Goal: Information Seeking & Learning: Learn about a topic

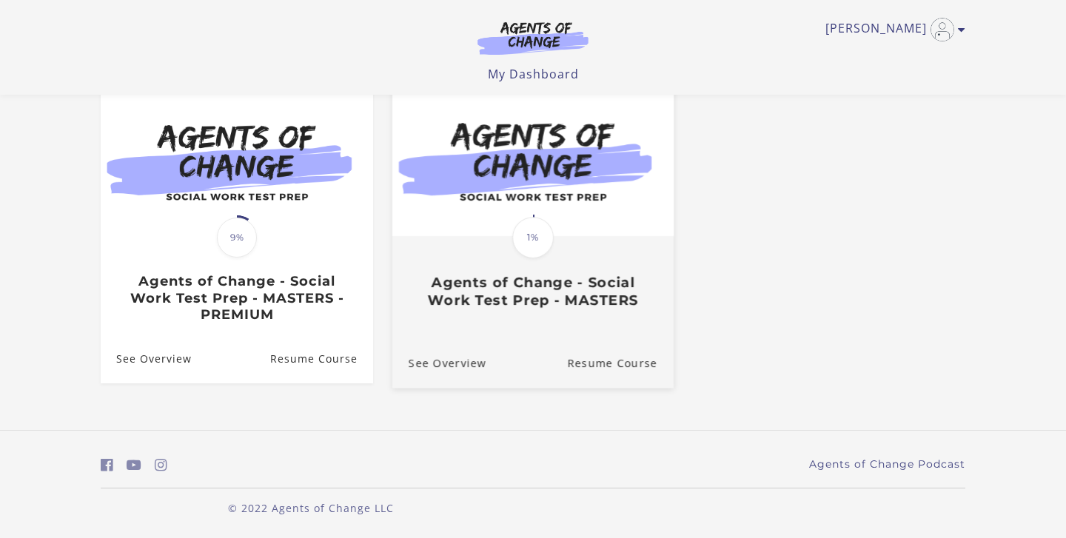
scroll to position [141, 0]
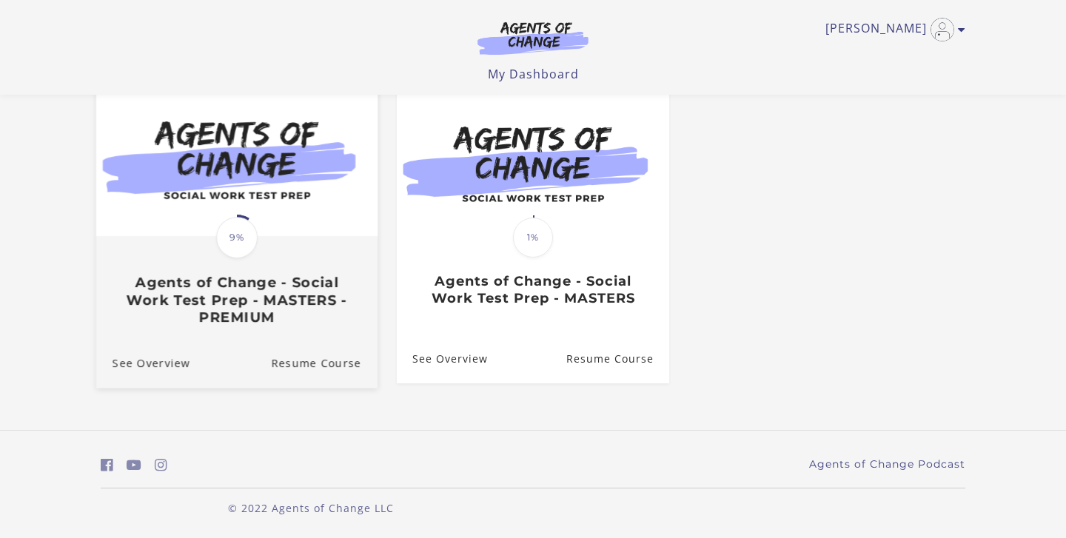
click at [234, 242] on span "9%" at bounding box center [236, 237] width 41 height 41
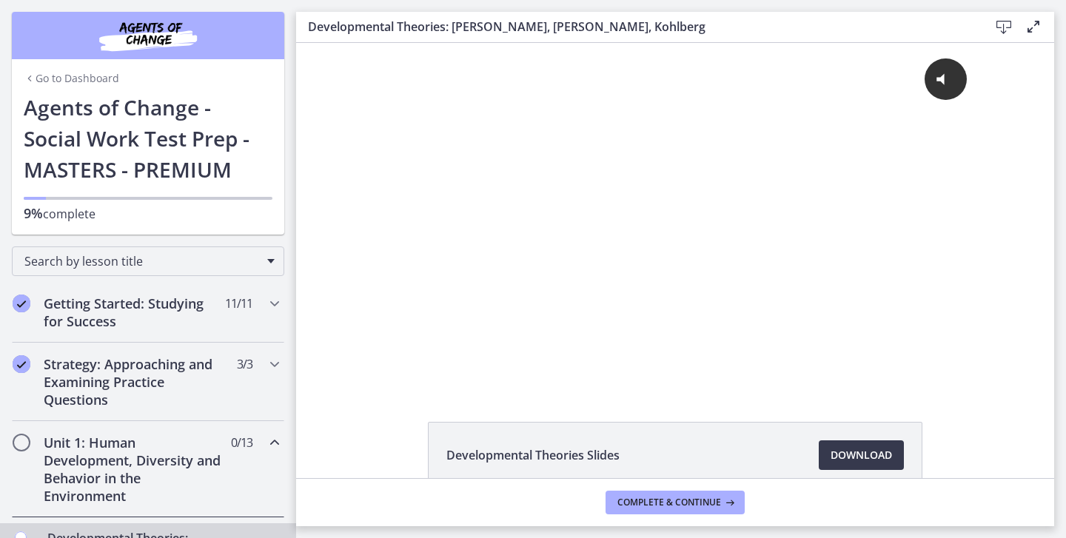
click at [161, 37] on img "Chapters" at bounding box center [148, 36] width 178 height 36
click at [93, 73] on link "Go to Dashboard" at bounding box center [72, 78] width 96 height 15
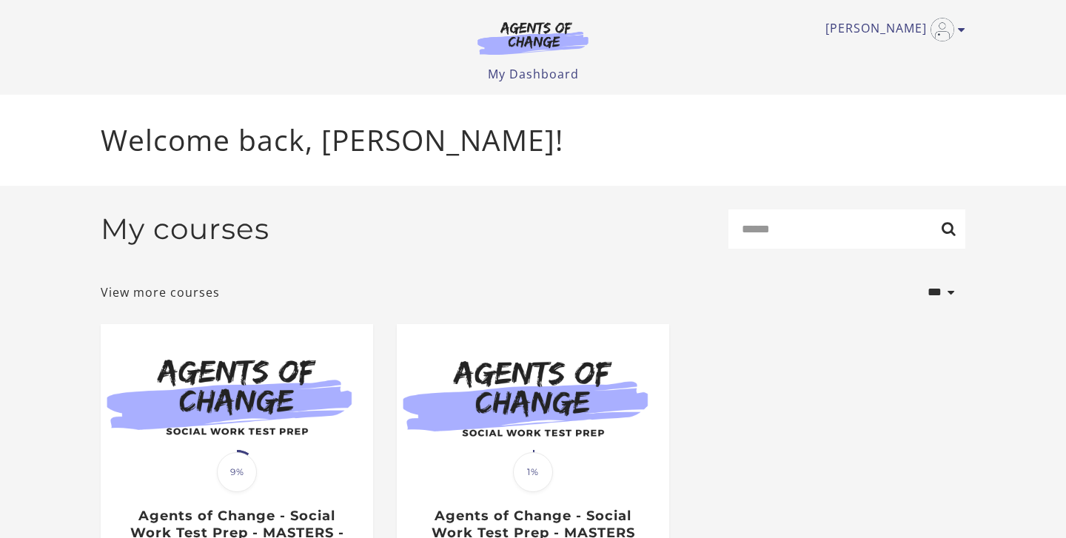
click at [553, 40] on img at bounding box center [533, 38] width 142 height 34
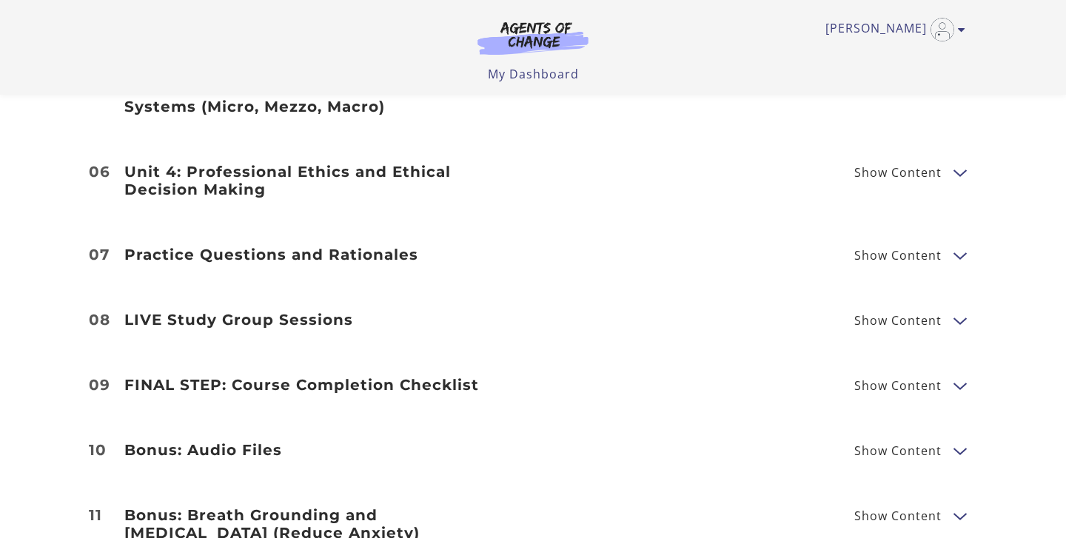
scroll to position [1885, 0]
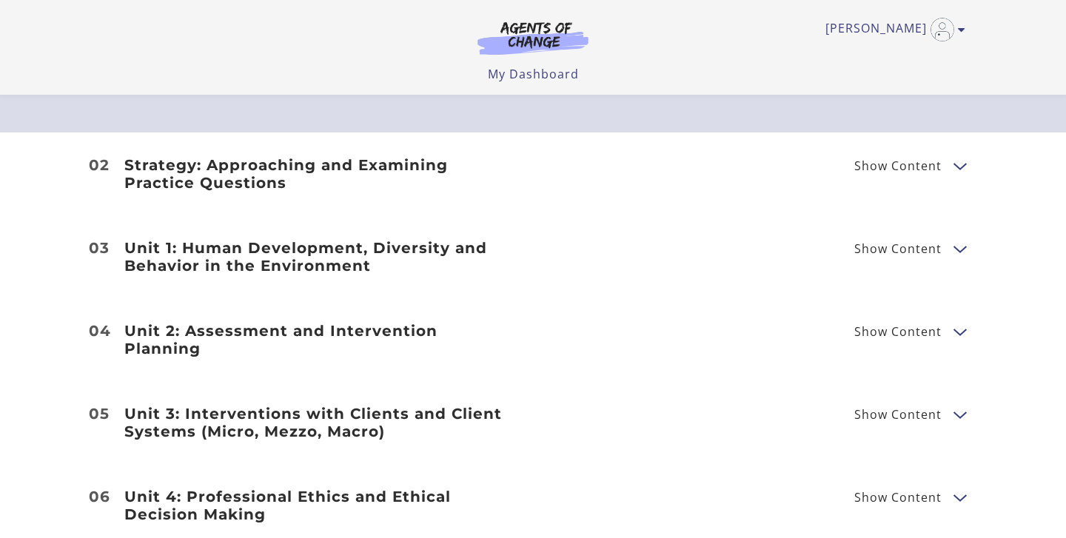
click at [988, 150] on li "02 Strategy: Approaching and Examining Practice Questions Show Content Breaking…" at bounding box center [533, 174] width 1066 height 83
click at [979, 150] on li "02 Strategy: Approaching and Examining Practice Questions Show Content Breaking…" at bounding box center [533, 174] width 1066 height 83
click at [934, 170] on span "Show Content" at bounding box center [897, 166] width 87 height 12
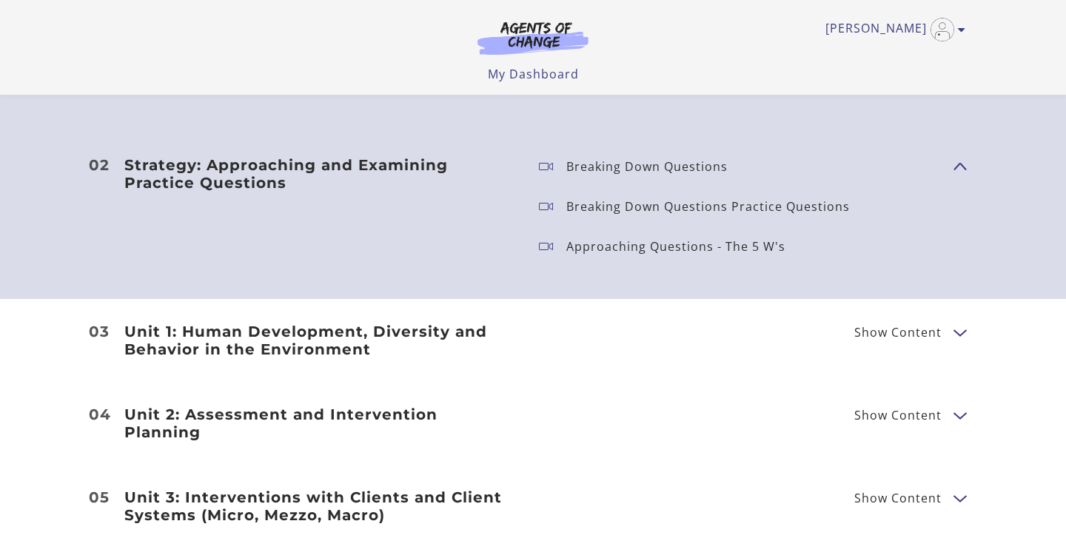
click at [945, 341] on div "Unit 1: Human Development, Diversity and Behavior in the Environment Show Conte…" at bounding box center [533, 341] width 888 height 36
click at [945, 338] on span "Show Content" at bounding box center [903, 332] width 99 height 19
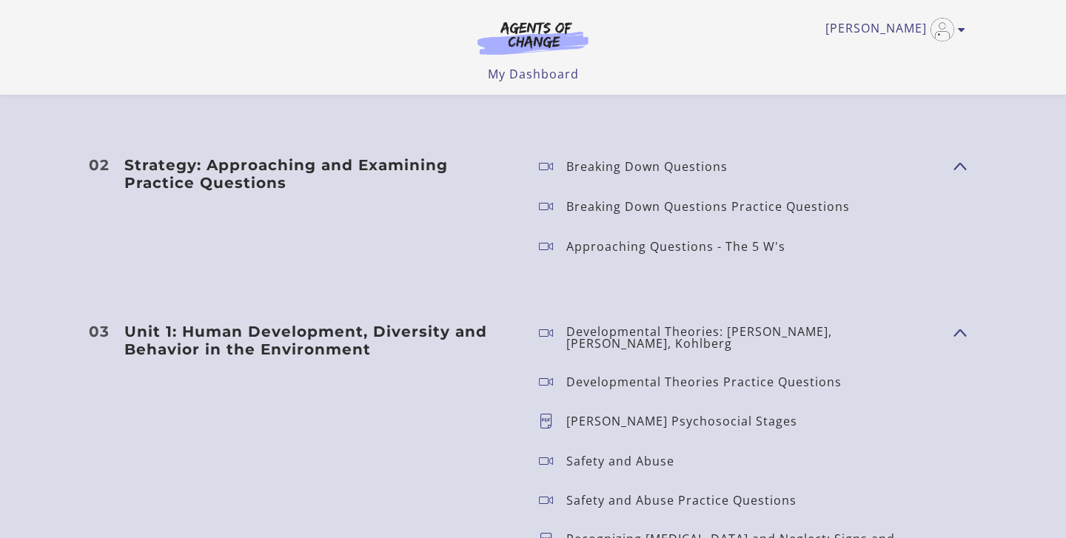
click at [363, 344] on h3 "Unit 1: Human Development, Diversity and Behavior in the Environment" at bounding box center [319, 341] width 391 height 36
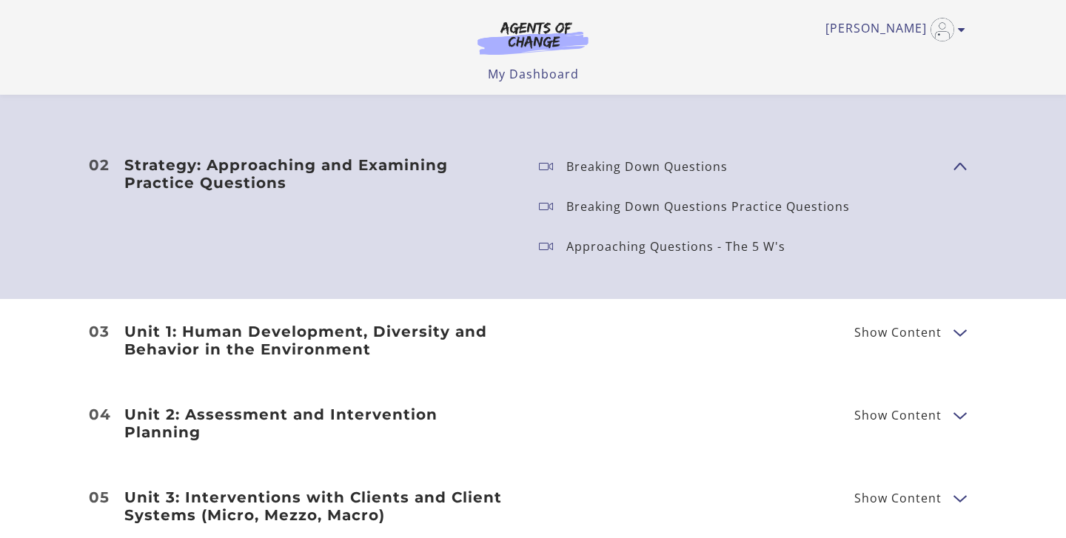
click at [356, 336] on h3 "Unit 1: Human Development, Diversity and Behavior in the Environment" at bounding box center [319, 341] width 391 height 36
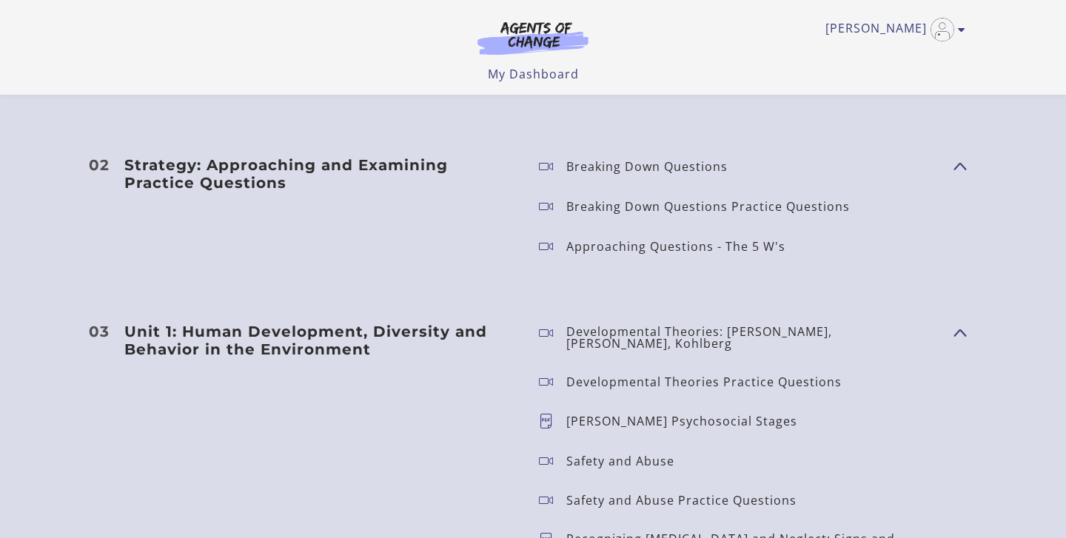
click at [241, 152] on li "02 Strategy: Approaching and Examining Practice Questions Show Content Breaking…" at bounding box center [533, 216] width 1066 height 167
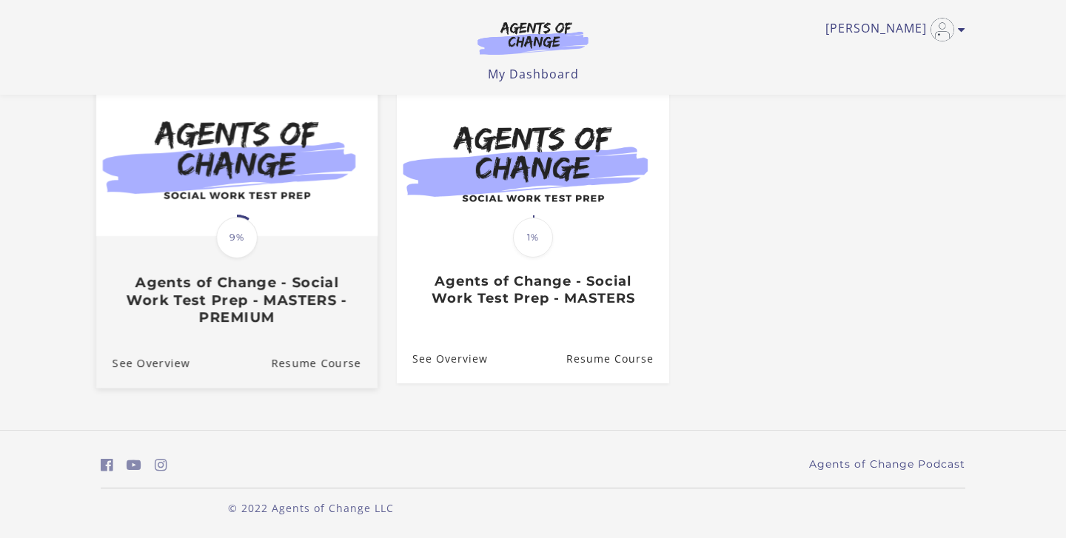
scroll to position [143, 0]
click at [227, 293] on h3 "Agents of Change - Social Work Test Prep - MASTERS - PREMIUM" at bounding box center [237, 300] width 249 height 52
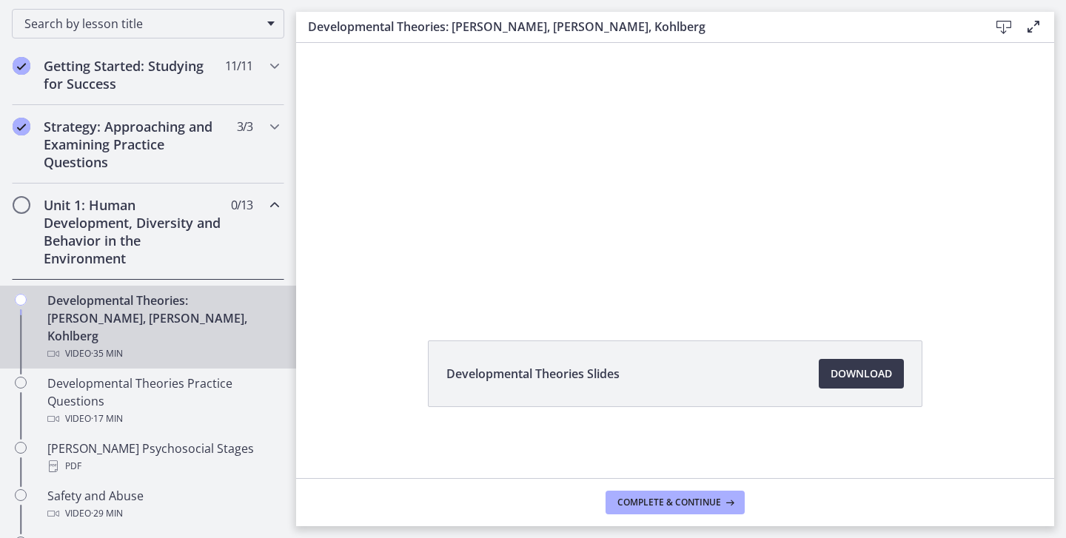
scroll to position [258, 0]
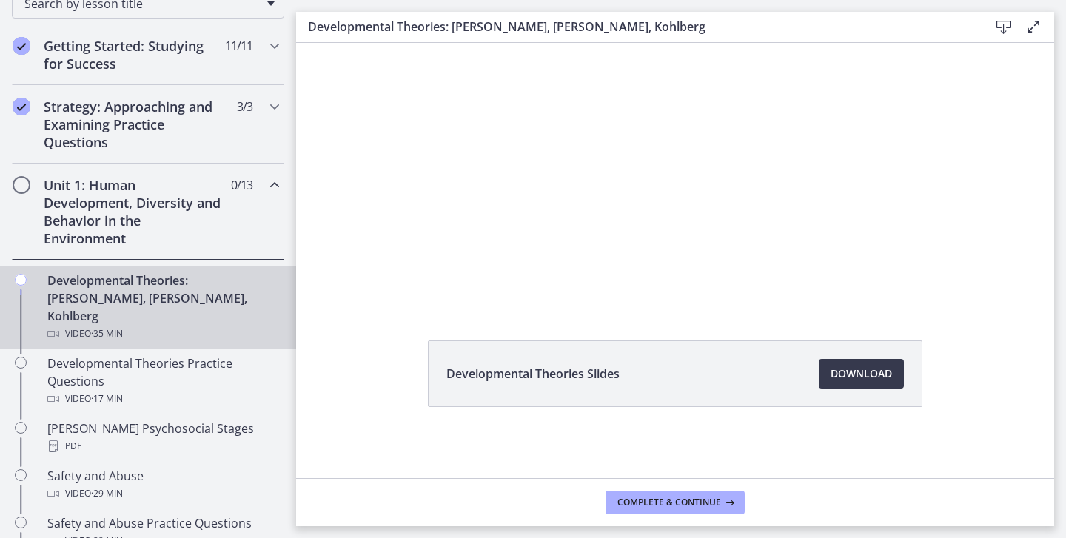
click at [271, 190] on icon "Chapters" at bounding box center [275, 185] width 18 height 18
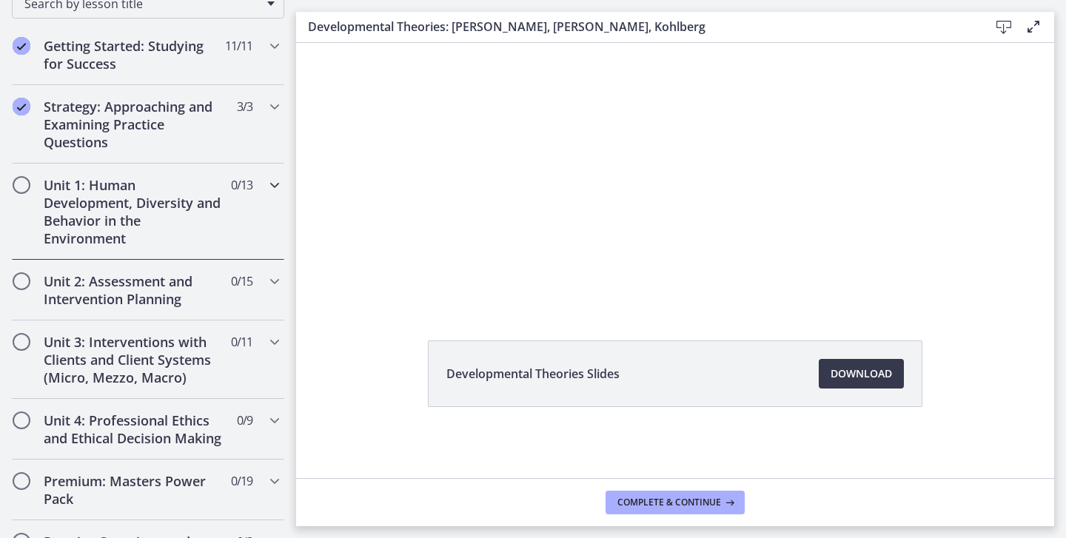
click at [275, 188] on icon "Chapters" at bounding box center [275, 185] width 18 height 18
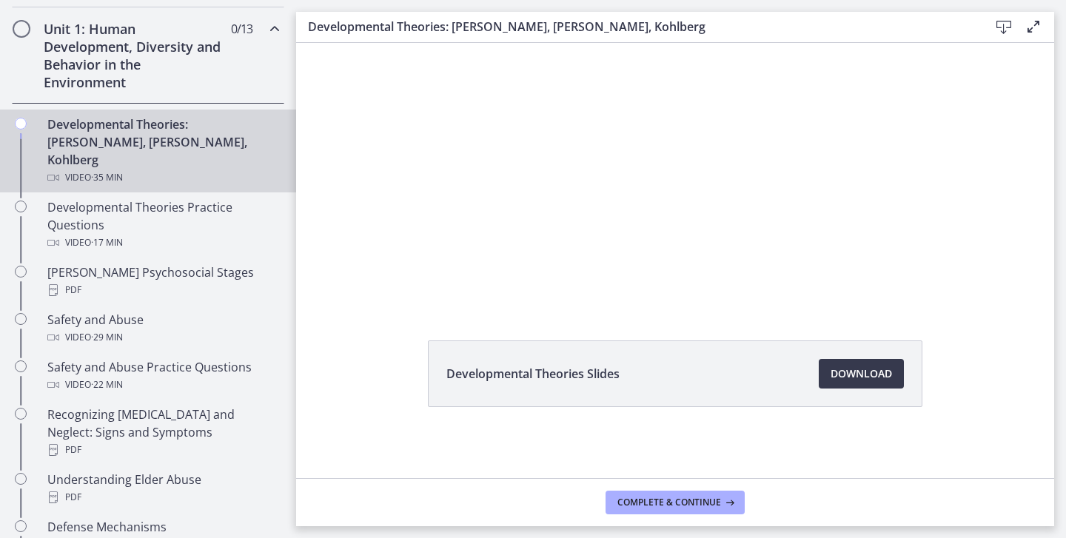
scroll to position [352, 0]
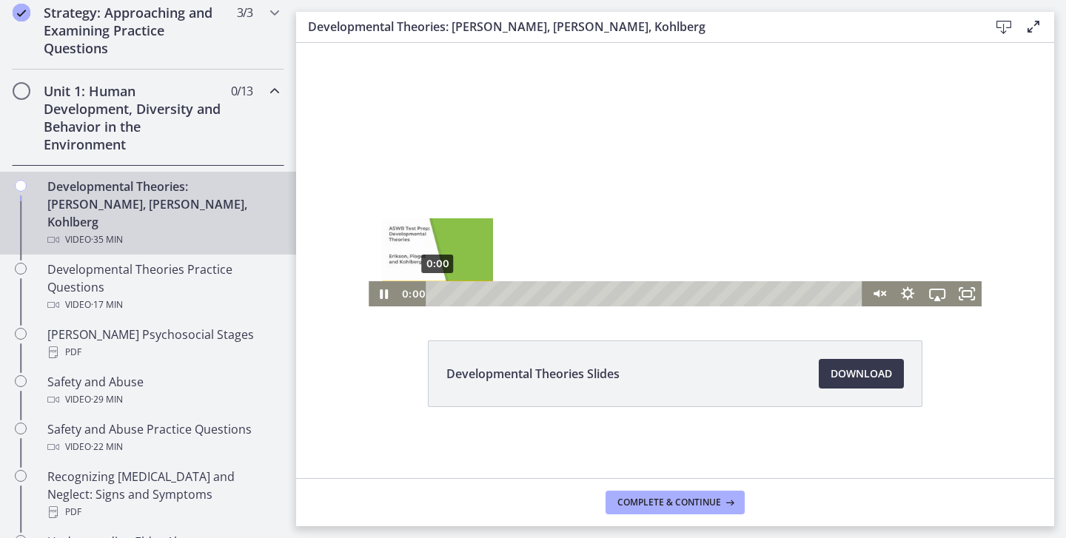
drag, startPoint x: 449, startPoint y: 295, endPoint x: 436, endPoint y: 295, distance: 12.6
click at [436, 295] on div "Playbar" at bounding box center [437, 293] width 8 height 8
click at [387, 295] on icon "Pause" at bounding box center [384, 294] width 8 height 10
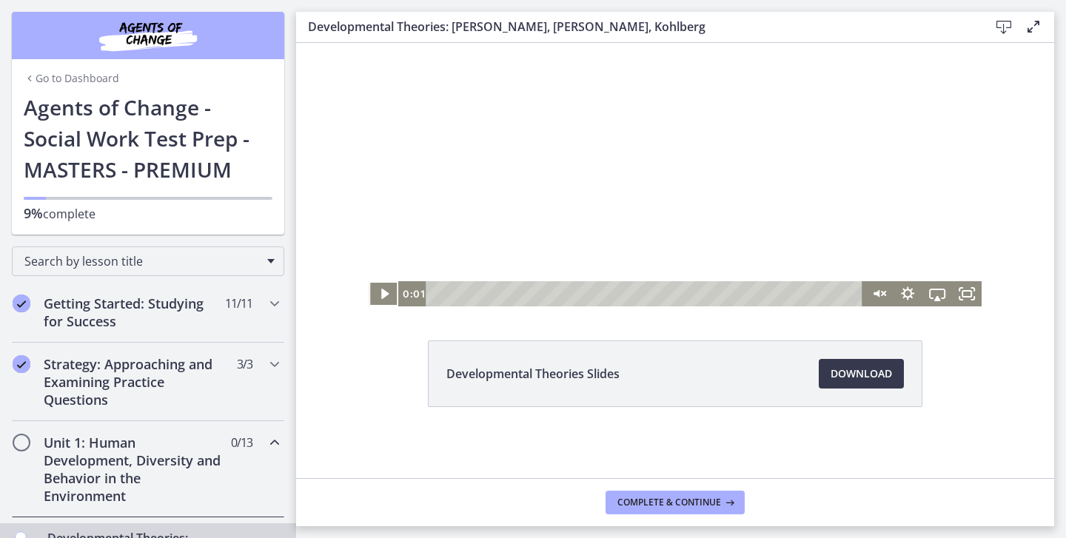
scroll to position [0, 0]
